Goal: Check status

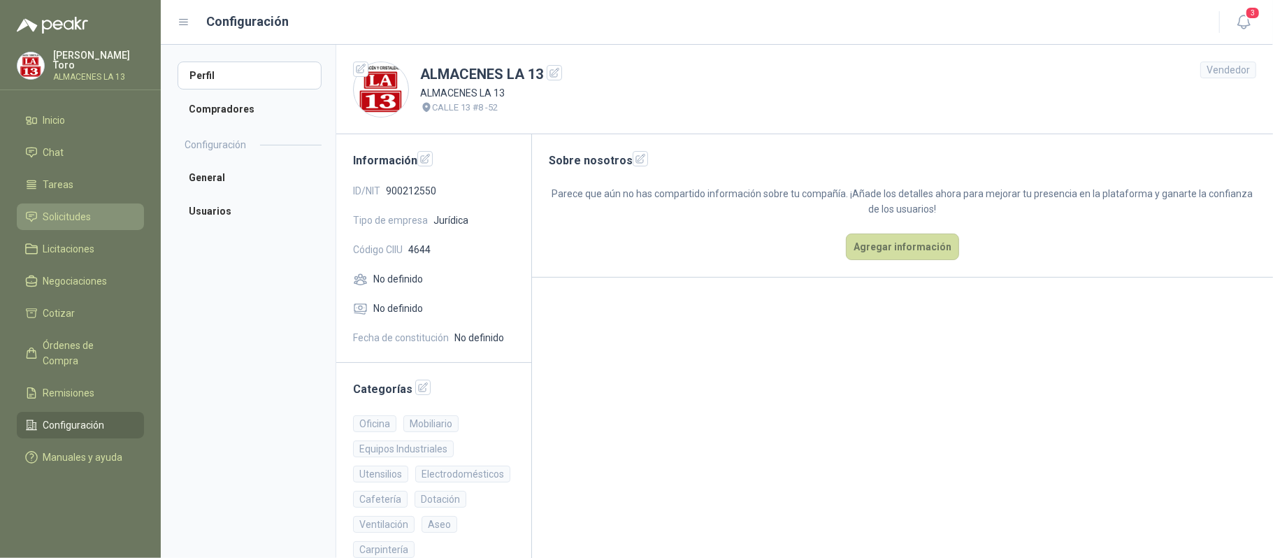
click at [57, 222] on link "Solicitudes" at bounding box center [80, 216] width 127 height 27
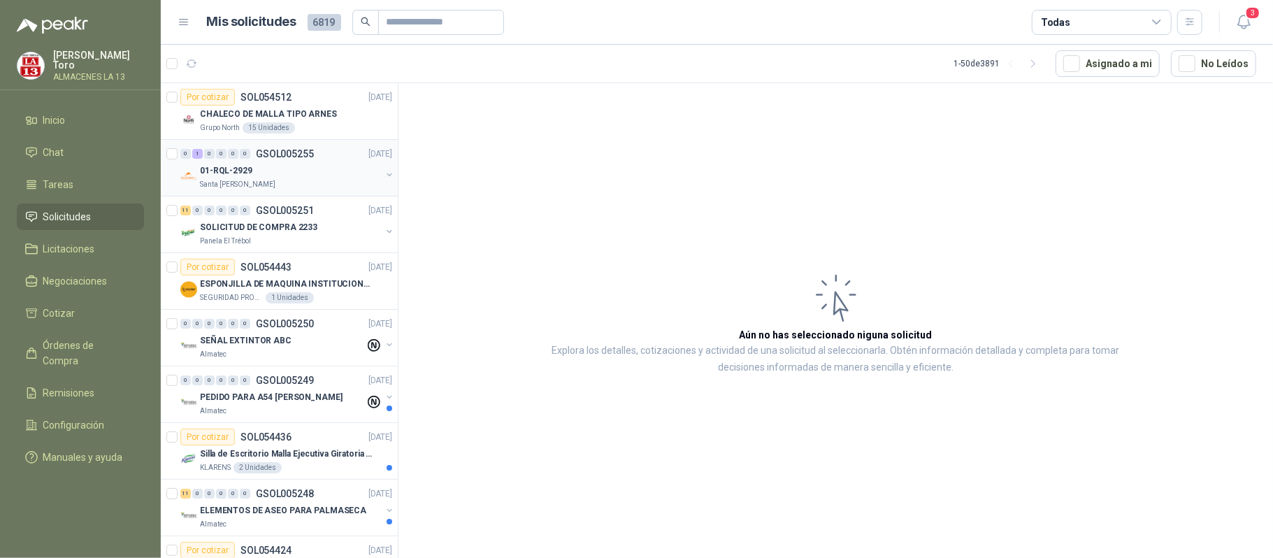
click at [344, 171] on div "01-RQL-2929" at bounding box center [290, 170] width 181 height 17
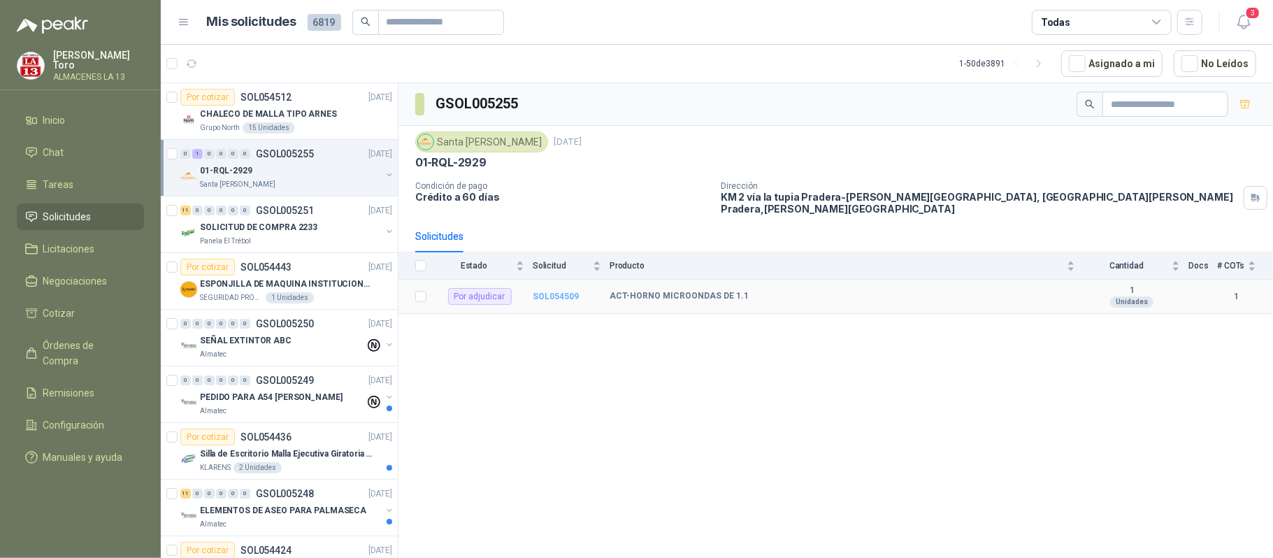
click at [559, 292] on b "SOL054509" at bounding box center [556, 297] width 46 height 10
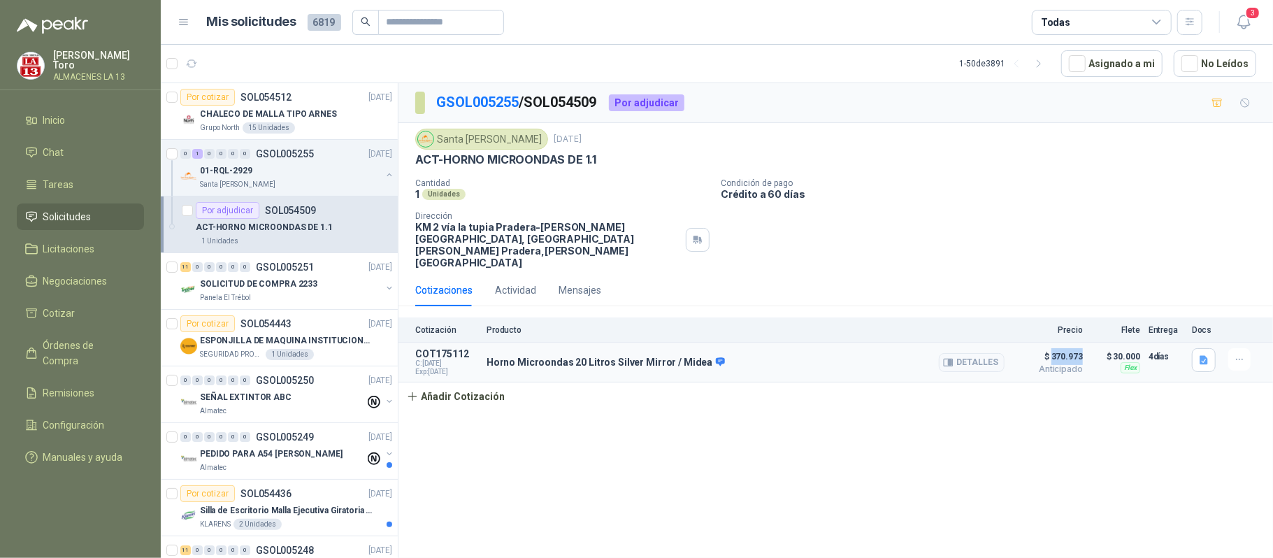
drag, startPoint x: 1086, startPoint y: 336, endPoint x: 1053, endPoint y: 338, distance: 33.0
click at [1053, 343] on article "COT175112 C: [DATE] Exp: [DATE] Horno Microondas 20 Litros Silver Mirror / Mide…" at bounding box center [836, 363] width 875 height 40
copy span "370.973"
